Goal: Find specific page/section: Find specific page/section

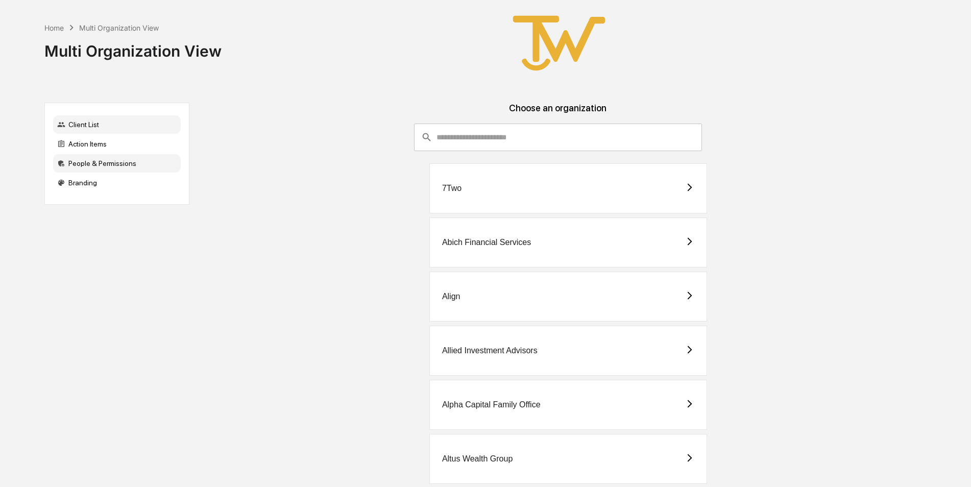
click at [88, 162] on div "People & Permissions" at bounding box center [117, 163] width 128 height 18
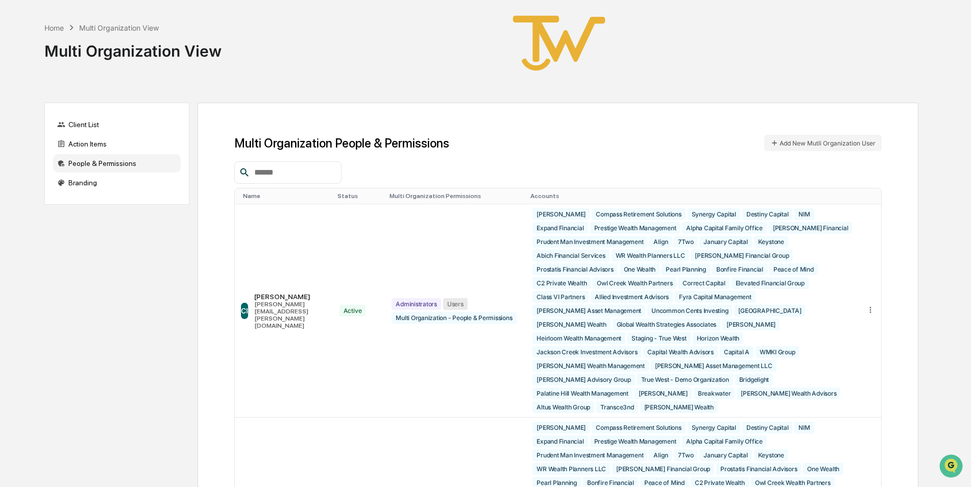
click at [299, 172] on input "text" at bounding box center [293, 172] width 87 height 13
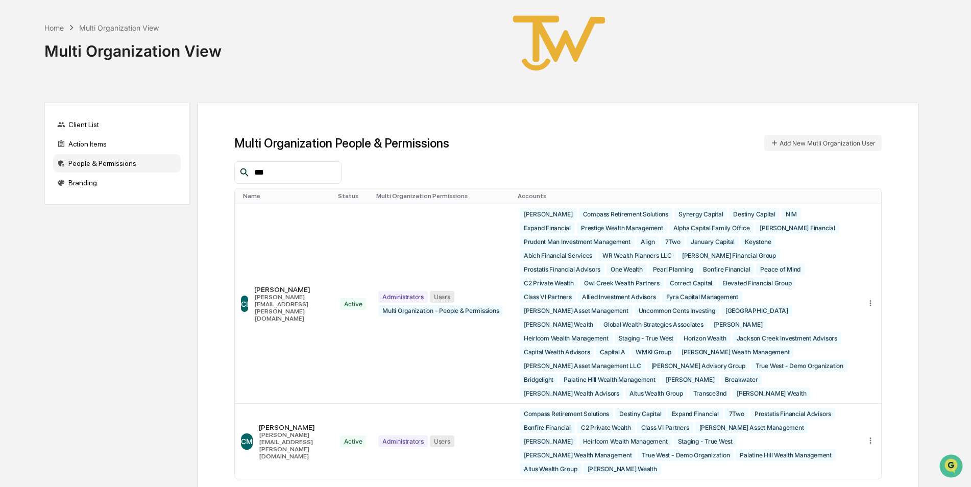
type input "***"
click at [914, 60] on div at bounding box center [907, 43] width 22 height 38
click at [75, 125] on div "Client List" at bounding box center [117, 124] width 128 height 18
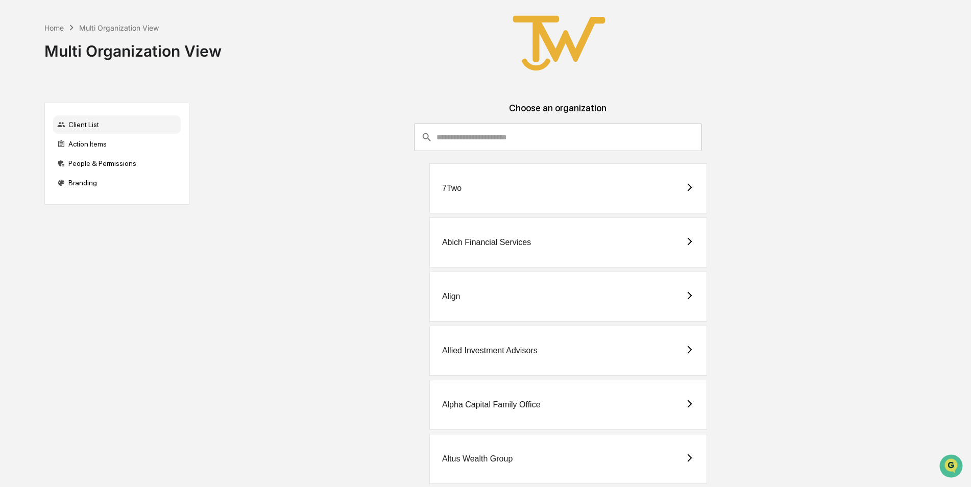
click at [469, 243] on div "Abich Financial Services" at bounding box center [486, 242] width 89 height 9
